Goal: Transaction & Acquisition: Purchase product/service

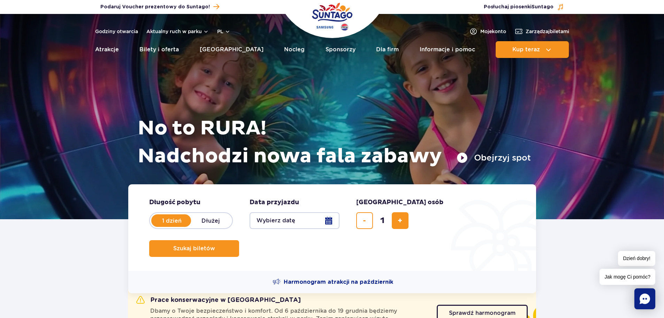
click at [330, 222] on button "Wybierz datę" at bounding box center [295, 220] width 90 height 17
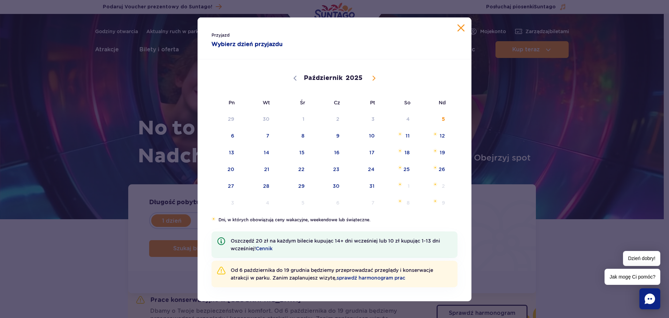
click at [372, 78] on icon at bounding box center [374, 78] width 5 height 5
select select "10"
click at [370, 138] on span "7" at bounding box center [362, 136] width 35 height 16
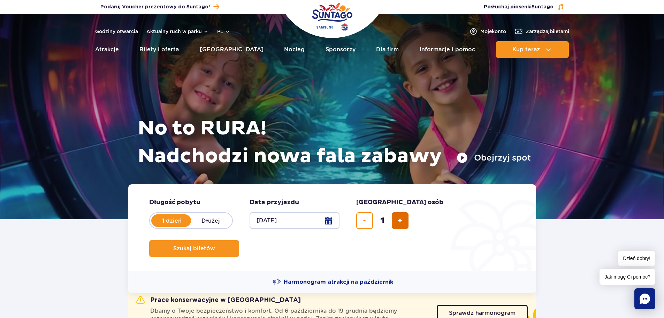
click at [400, 220] on span "dodaj bilet" at bounding box center [400, 220] width 5 height 0
type input "5"
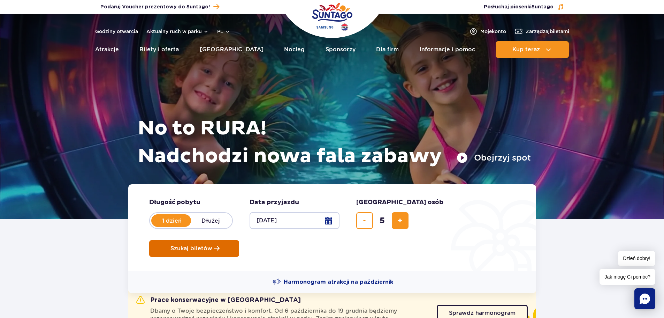
click at [212, 245] on span "Szukaj biletów" at bounding box center [191, 248] width 42 height 6
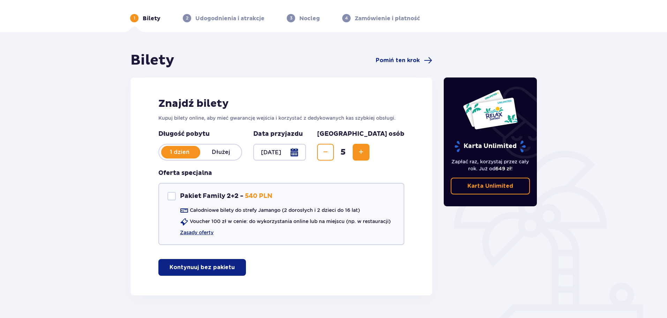
scroll to position [41, 0]
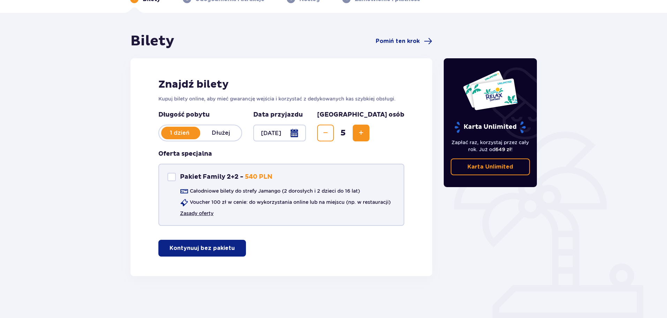
click at [190, 212] on link "Zasady oferty" at bounding box center [196, 213] width 33 height 7
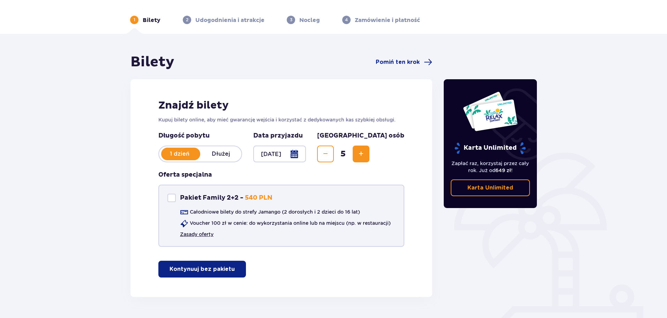
scroll to position [0, 0]
